Goal: Information Seeking & Learning: Learn about a topic

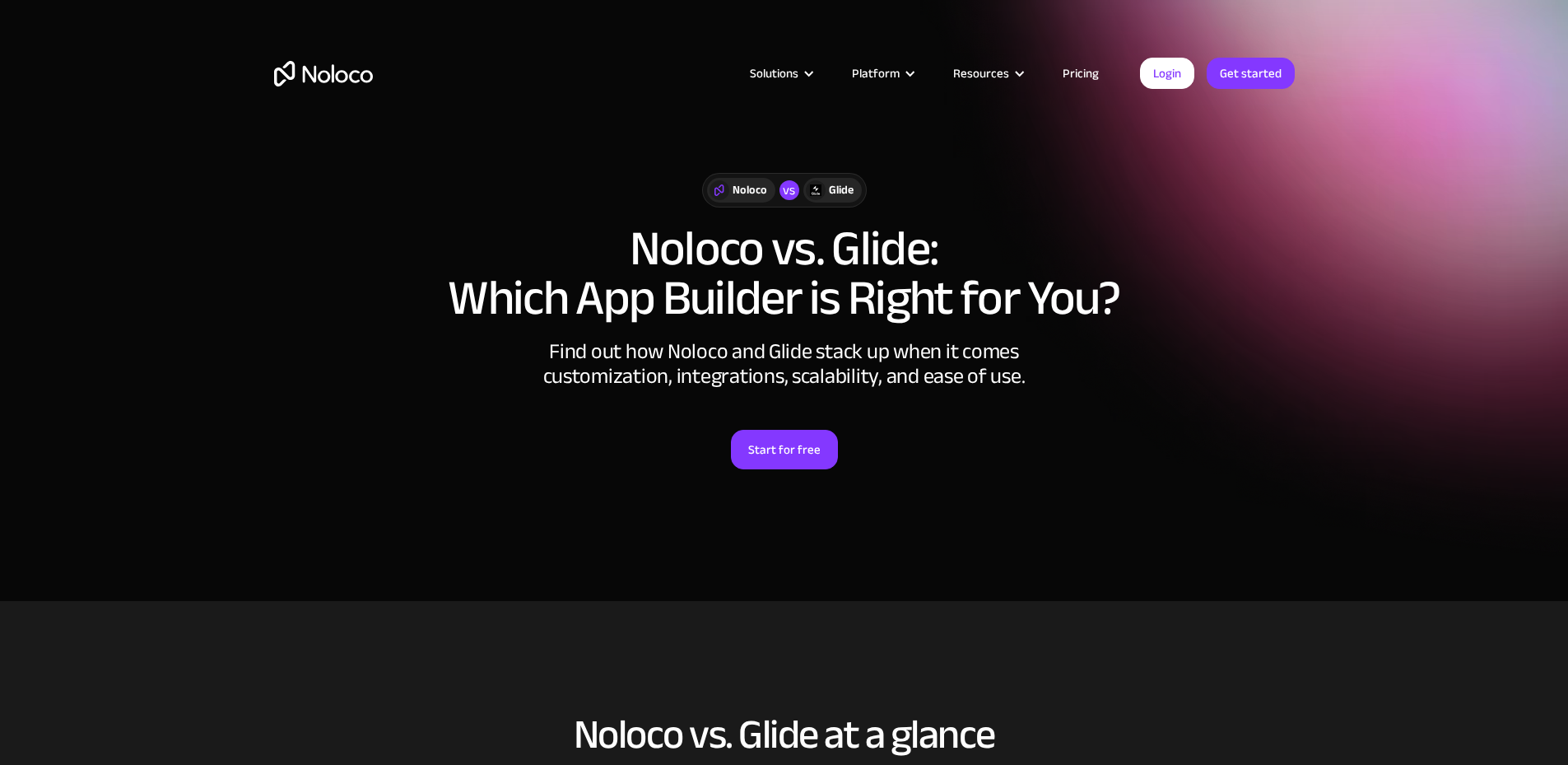
click at [1067, 71] on link "Pricing" at bounding box center [1081, 73] width 78 height 21
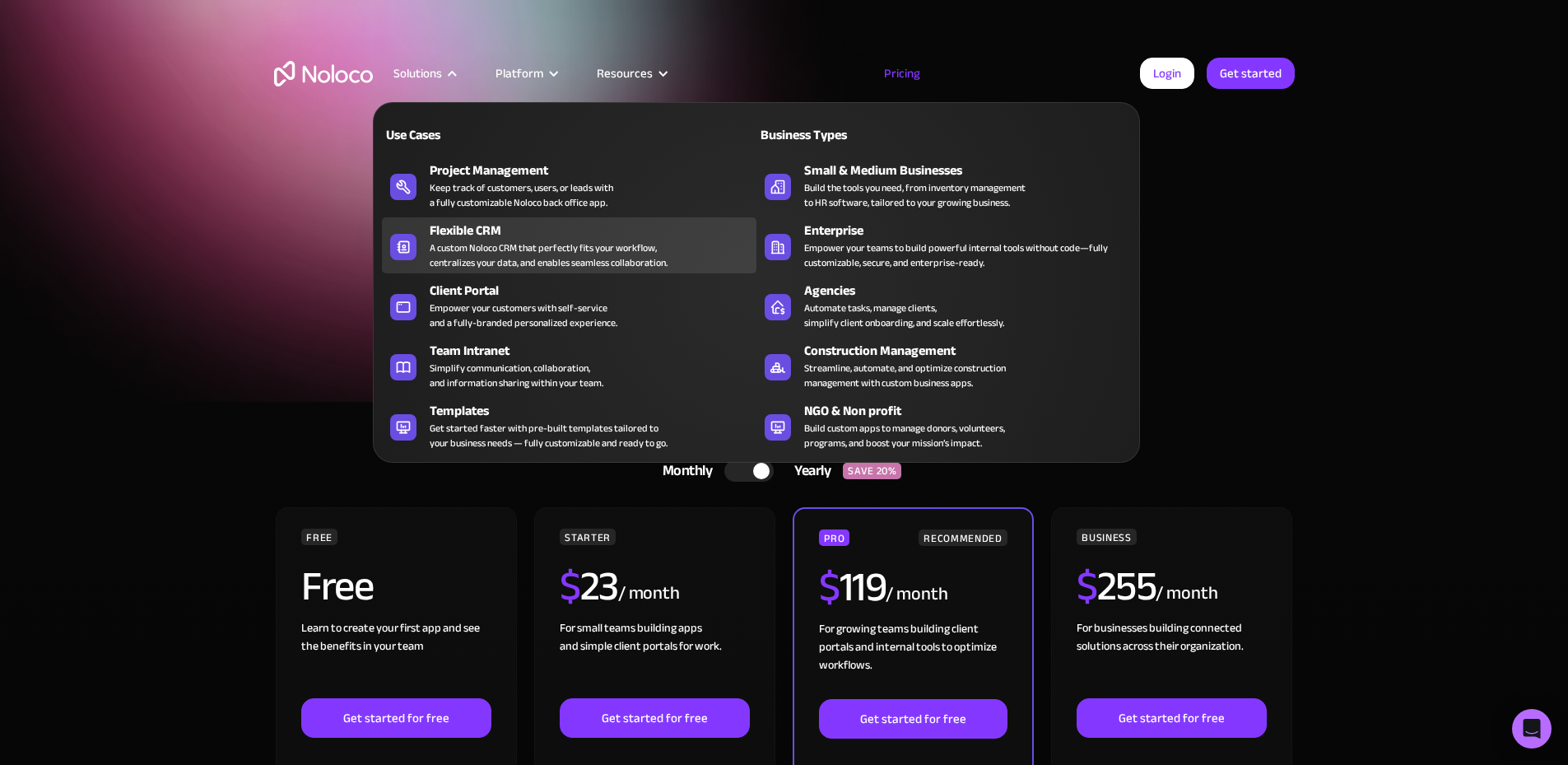
click at [471, 264] on div "A custom Noloco CRM that perfectly fits your workflow, centralizes your data, a…" at bounding box center [548, 255] width 238 height 30
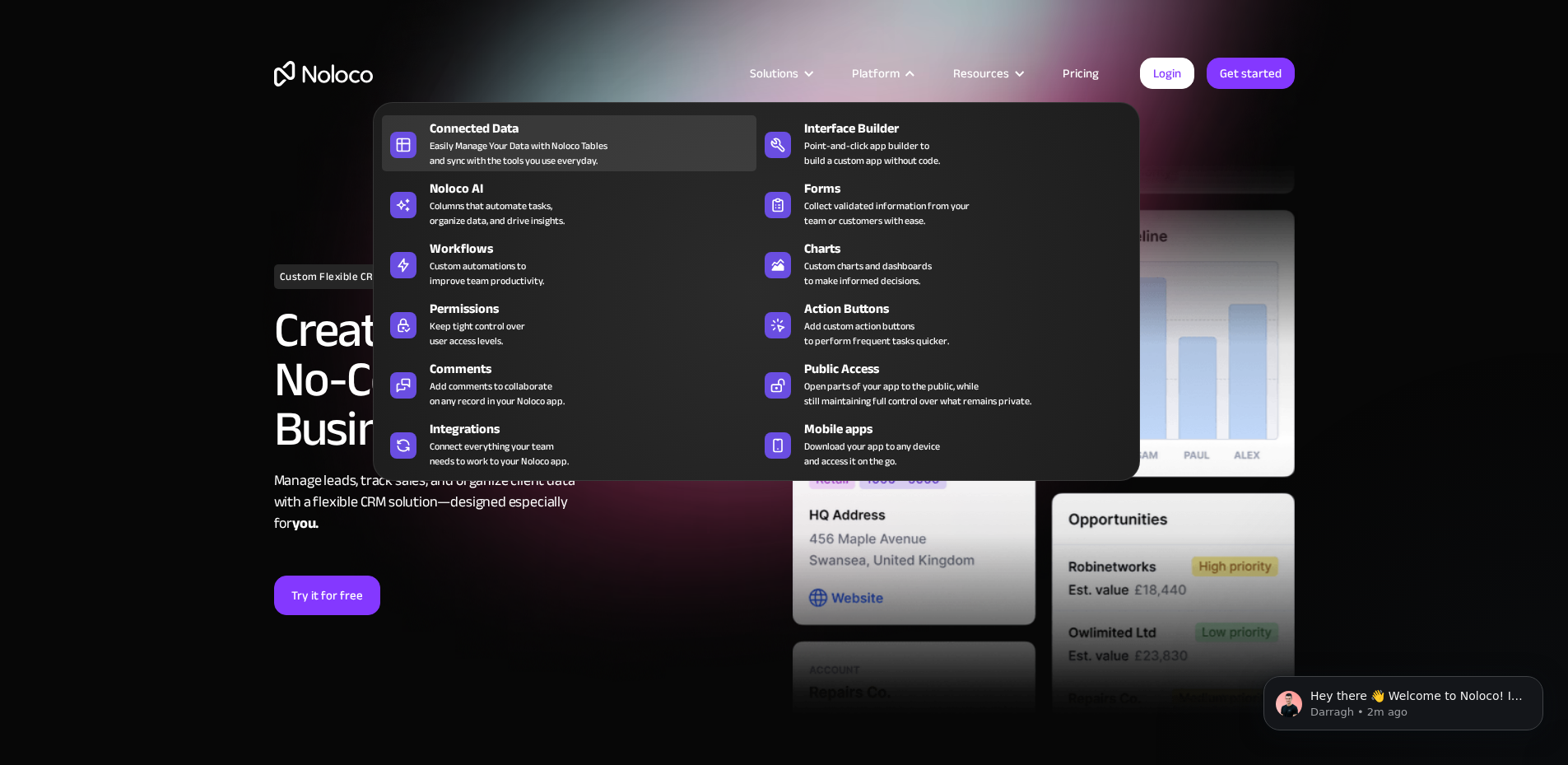
click at [633, 146] on div "Connected Data Easily Manage Your Data with Noloco Tables and sync with the too…" at bounding box center [589, 143] width 319 height 50
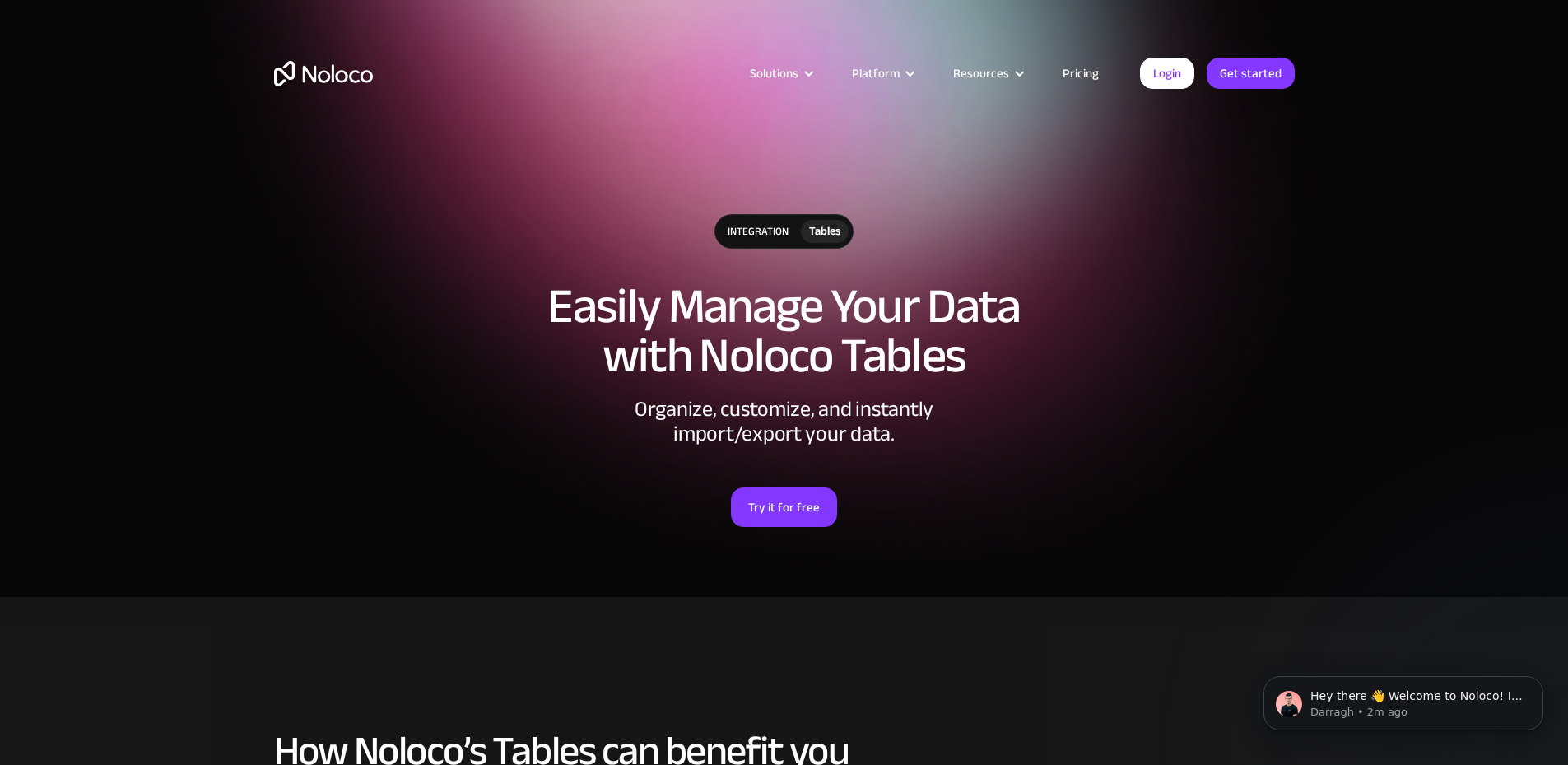
click at [780, 230] on div "integration" at bounding box center [758, 231] width 86 height 33
click at [832, 225] on div "Tables" at bounding box center [824, 231] width 31 height 18
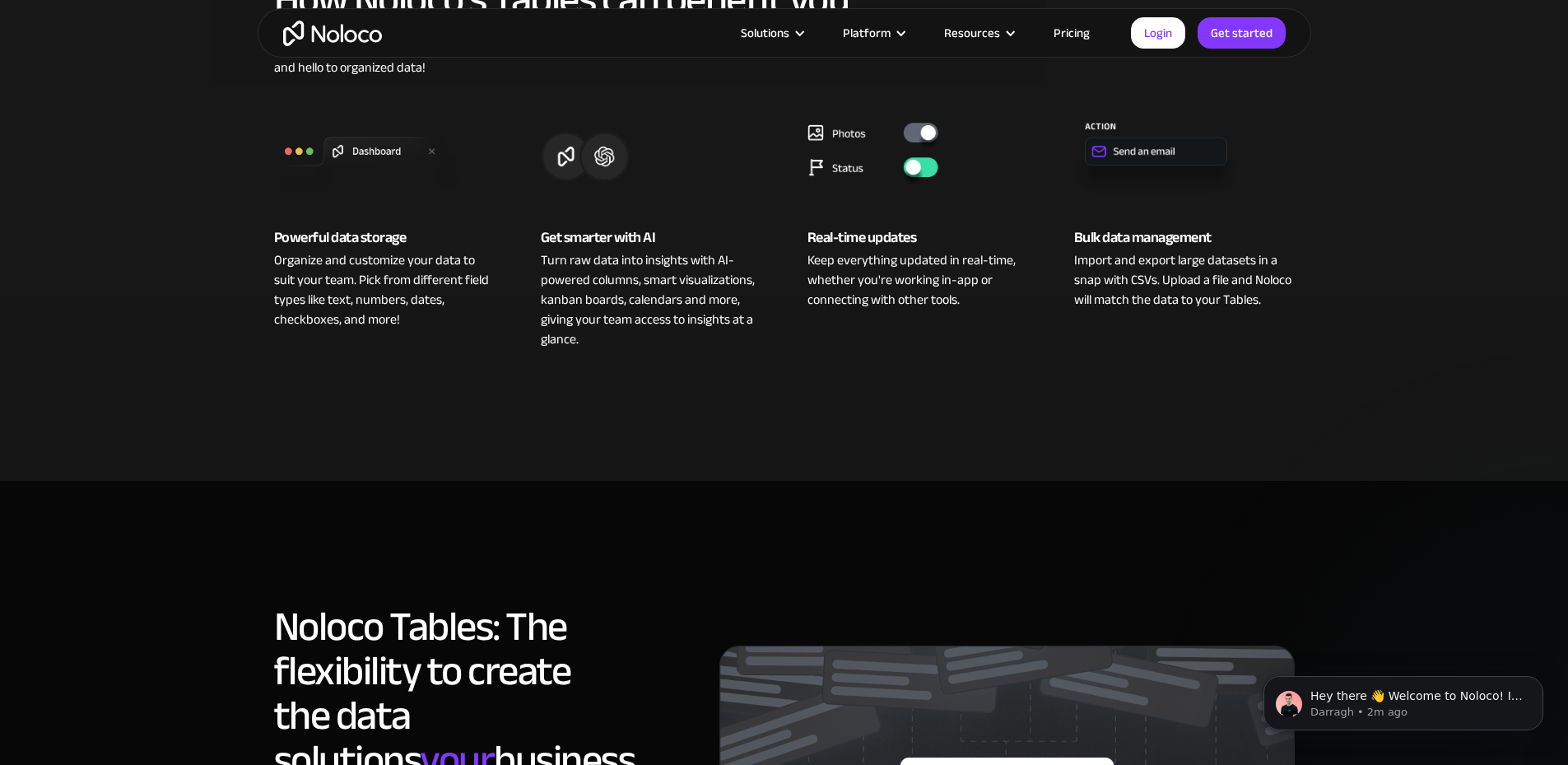
scroll to position [411, 0]
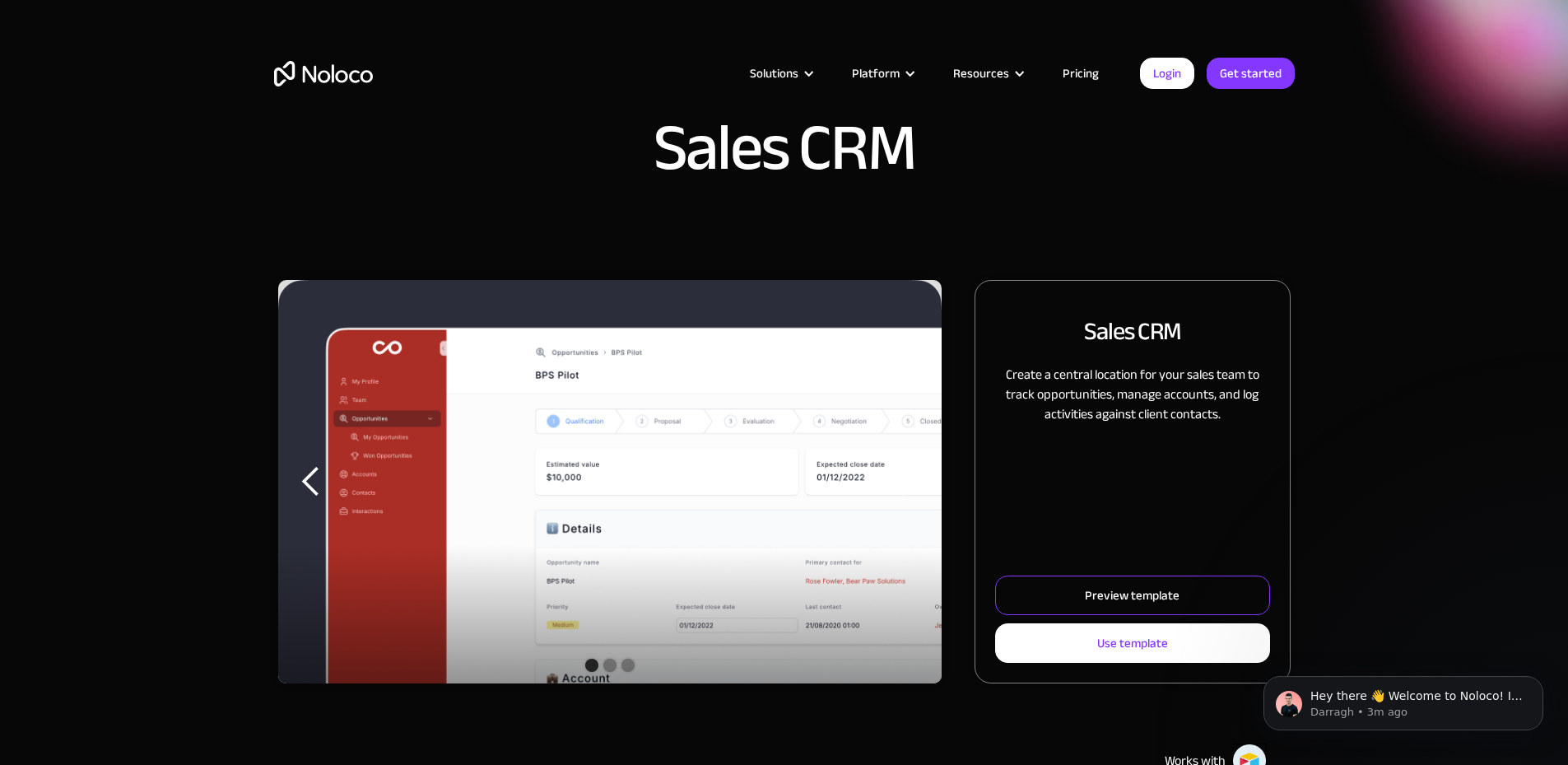
click at [1161, 615] on link "Preview template" at bounding box center [1132, 596] width 274 height 40
